Goal: Navigation & Orientation: Find specific page/section

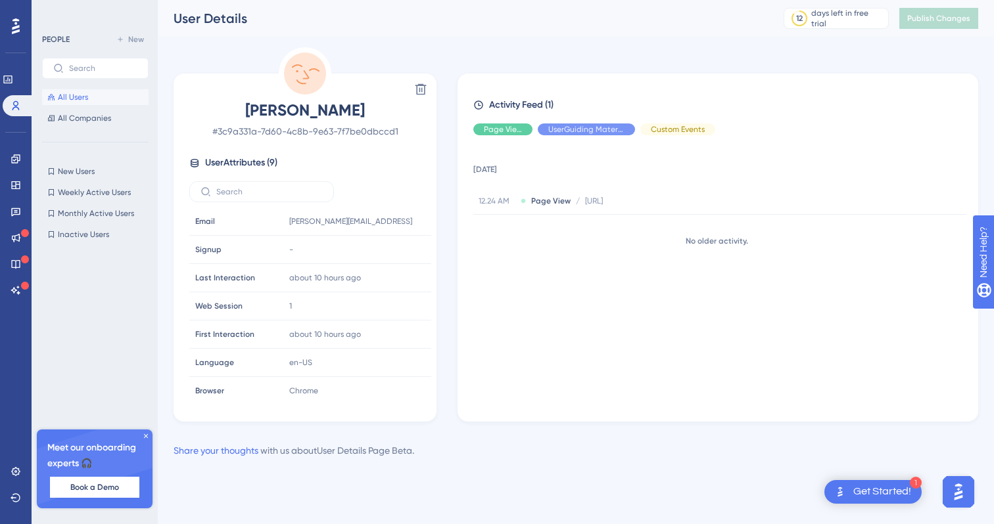
click at [312, 104] on span "[PERSON_NAME]" at bounding box center [304, 110] width 231 height 21
click at [74, 97] on span "All Users" at bounding box center [73, 97] width 30 height 11
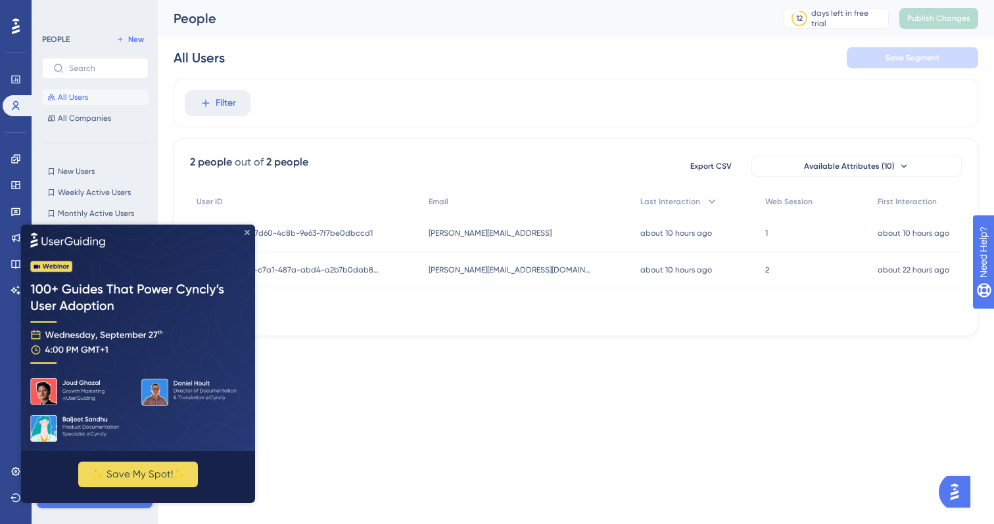
click at [247, 232] on icon "Close Preview" at bounding box center [246, 231] width 5 height 5
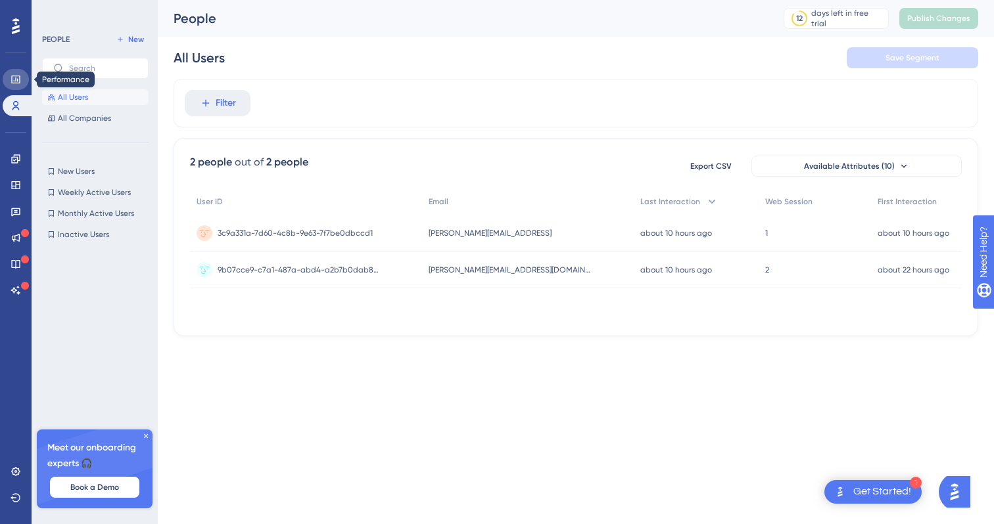
click at [13, 79] on icon at bounding box center [16, 79] width 11 height 11
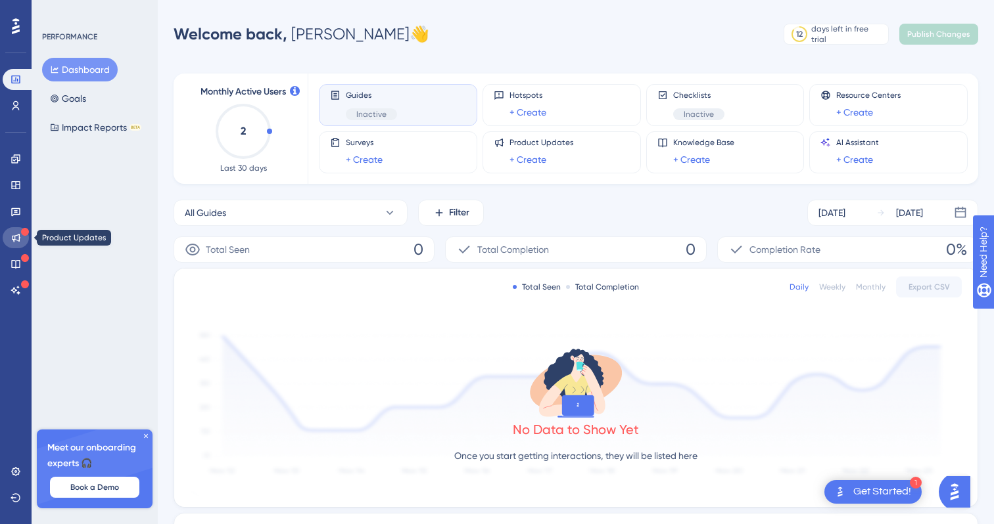
click at [14, 233] on icon at bounding box center [16, 238] width 11 height 11
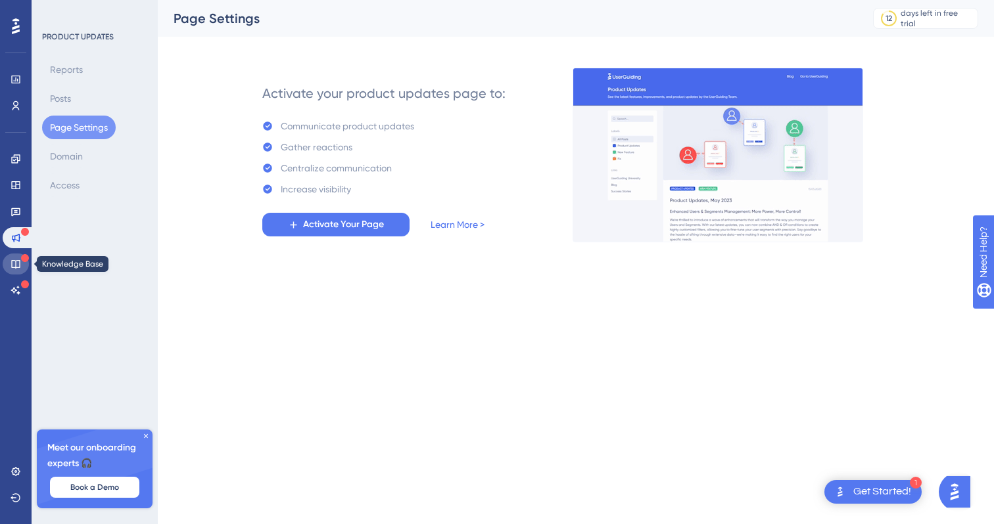
click at [19, 267] on icon at bounding box center [15, 264] width 9 height 9
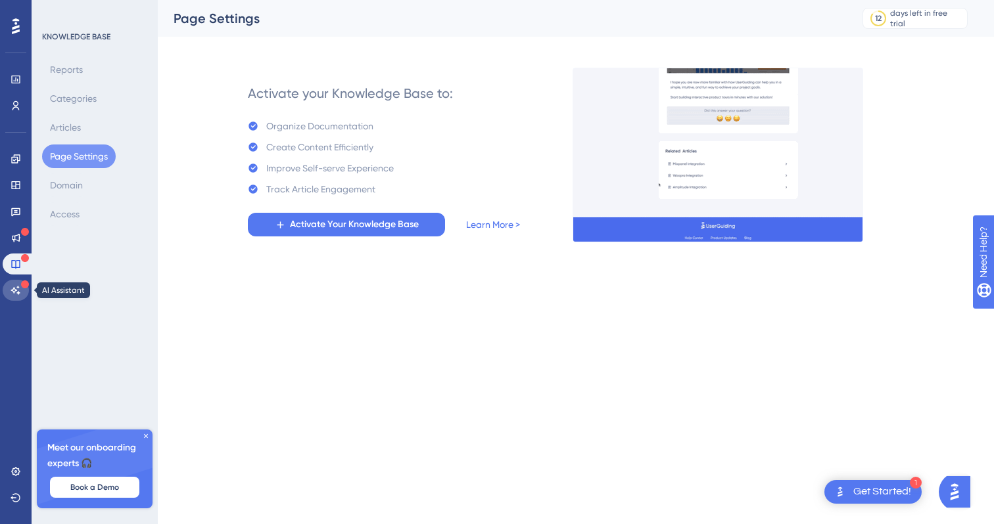
click at [18, 293] on icon at bounding box center [15, 290] width 9 height 9
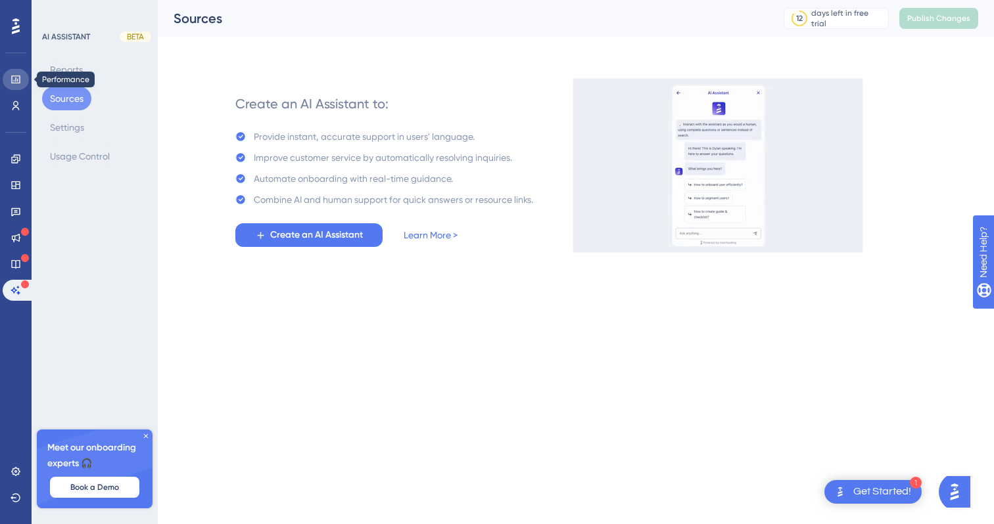
click at [14, 81] on icon at bounding box center [16, 79] width 11 height 11
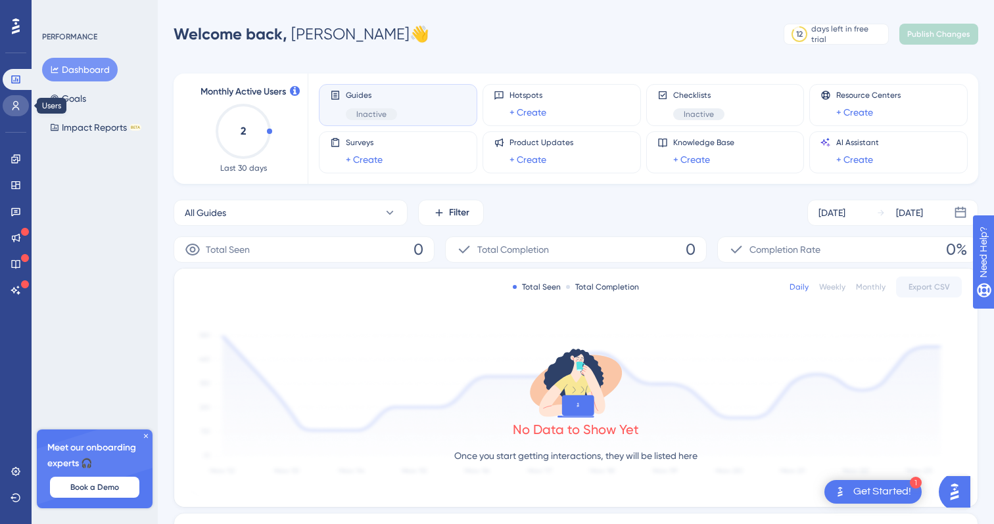
click at [10, 113] on link at bounding box center [16, 105] width 26 height 21
